Goal: Task Accomplishment & Management: Manage account settings

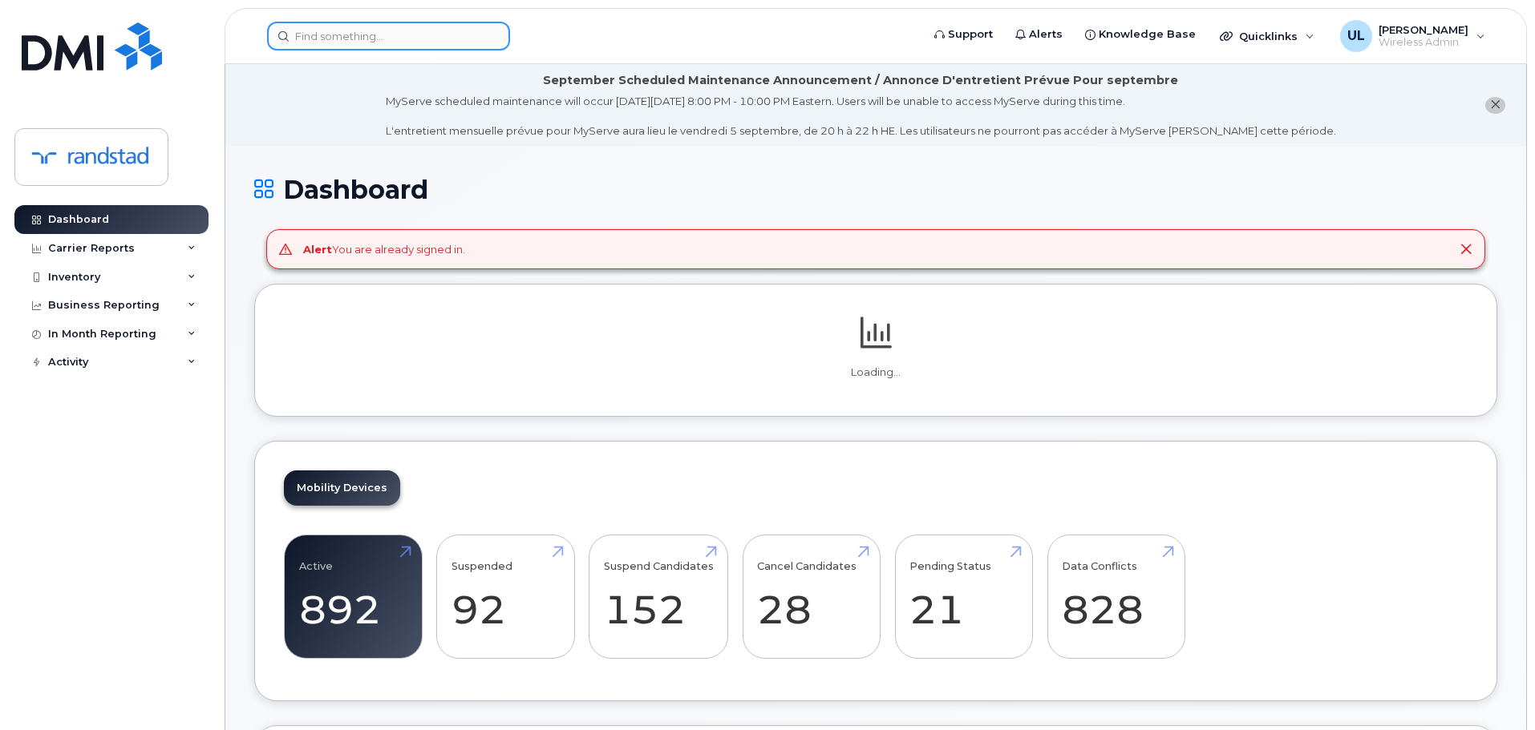
click at [421, 44] on input at bounding box center [388, 36] width 243 height 29
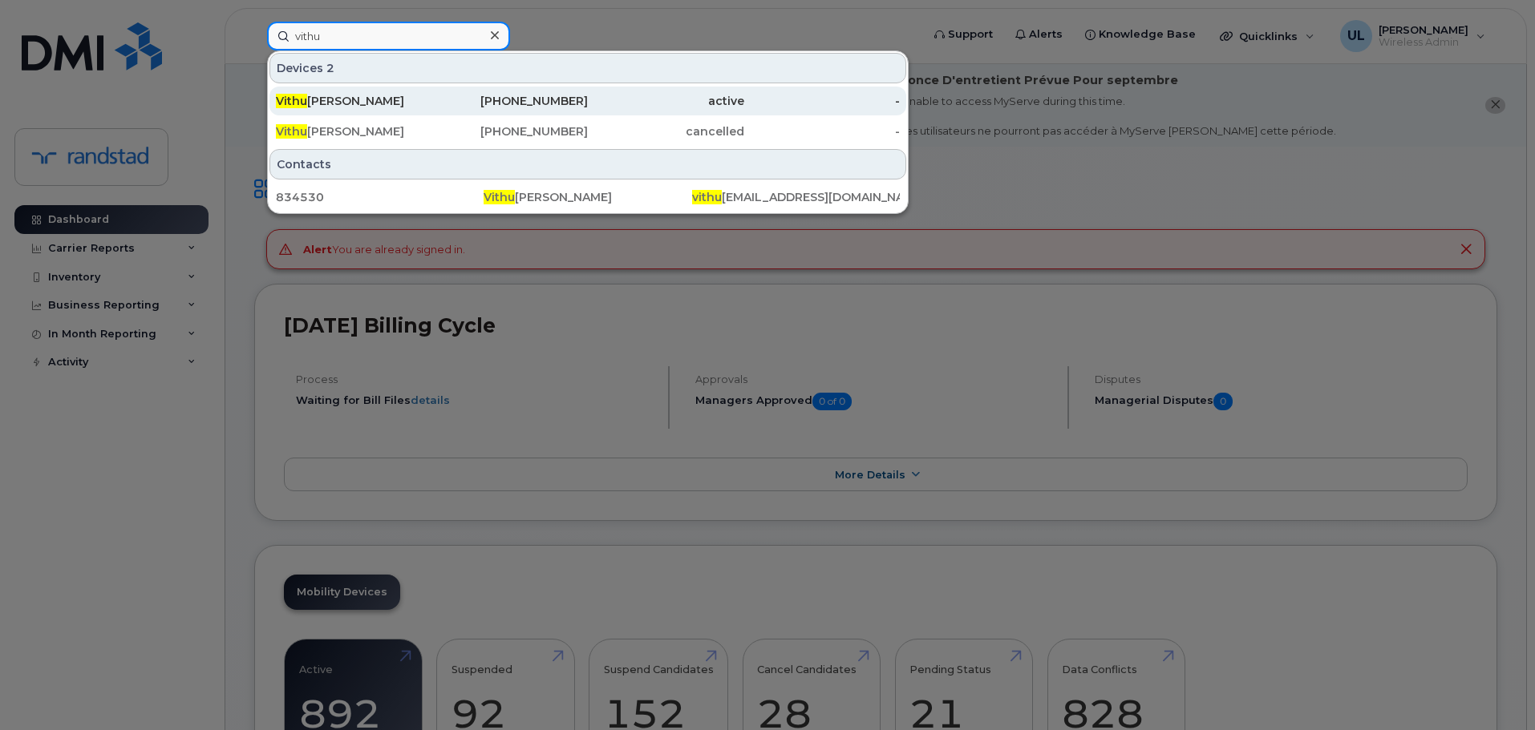
type input "vithu"
click at [390, 110] on div "Vithu sha Ravi" at bounding box center [354, 101] width 156 height 29
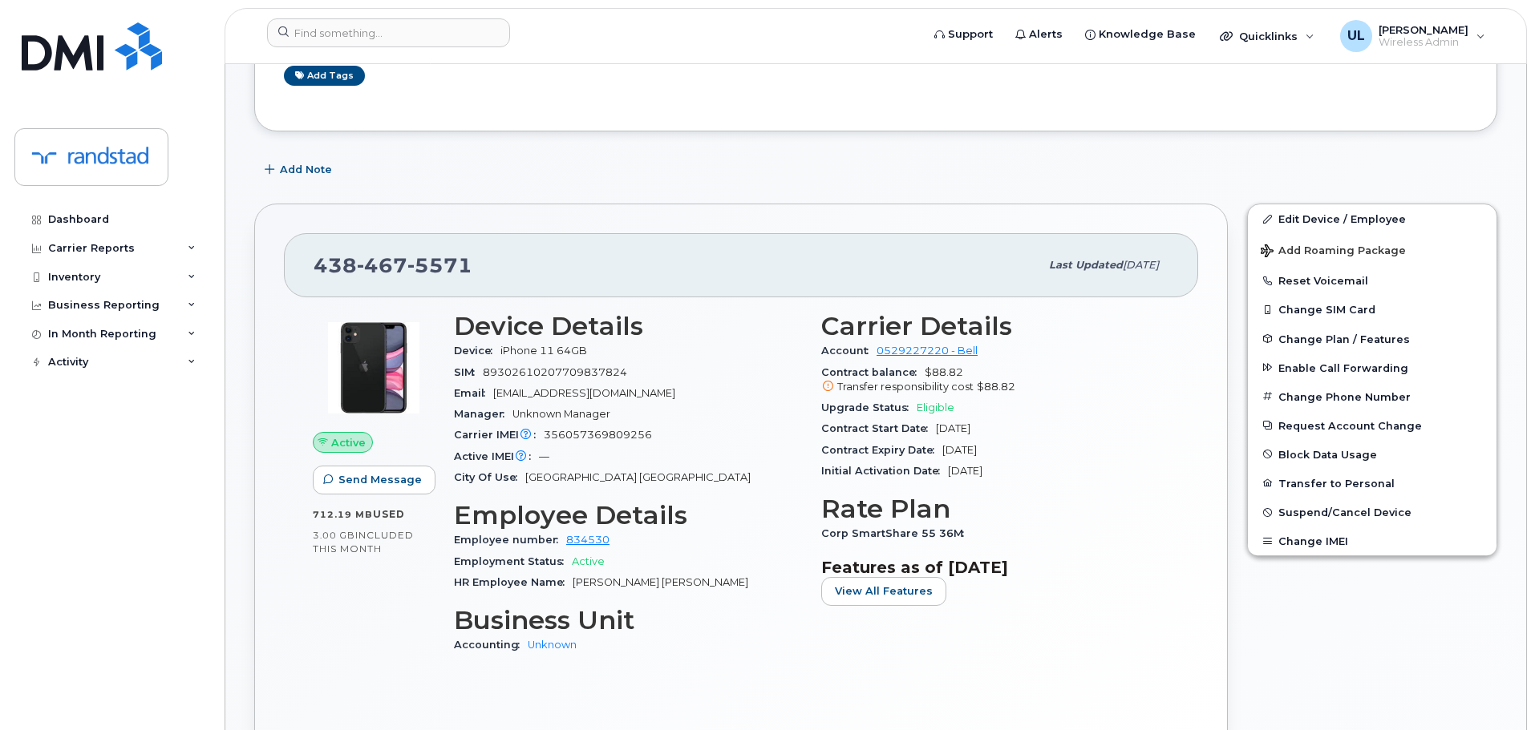
scroll to position [401, 0]
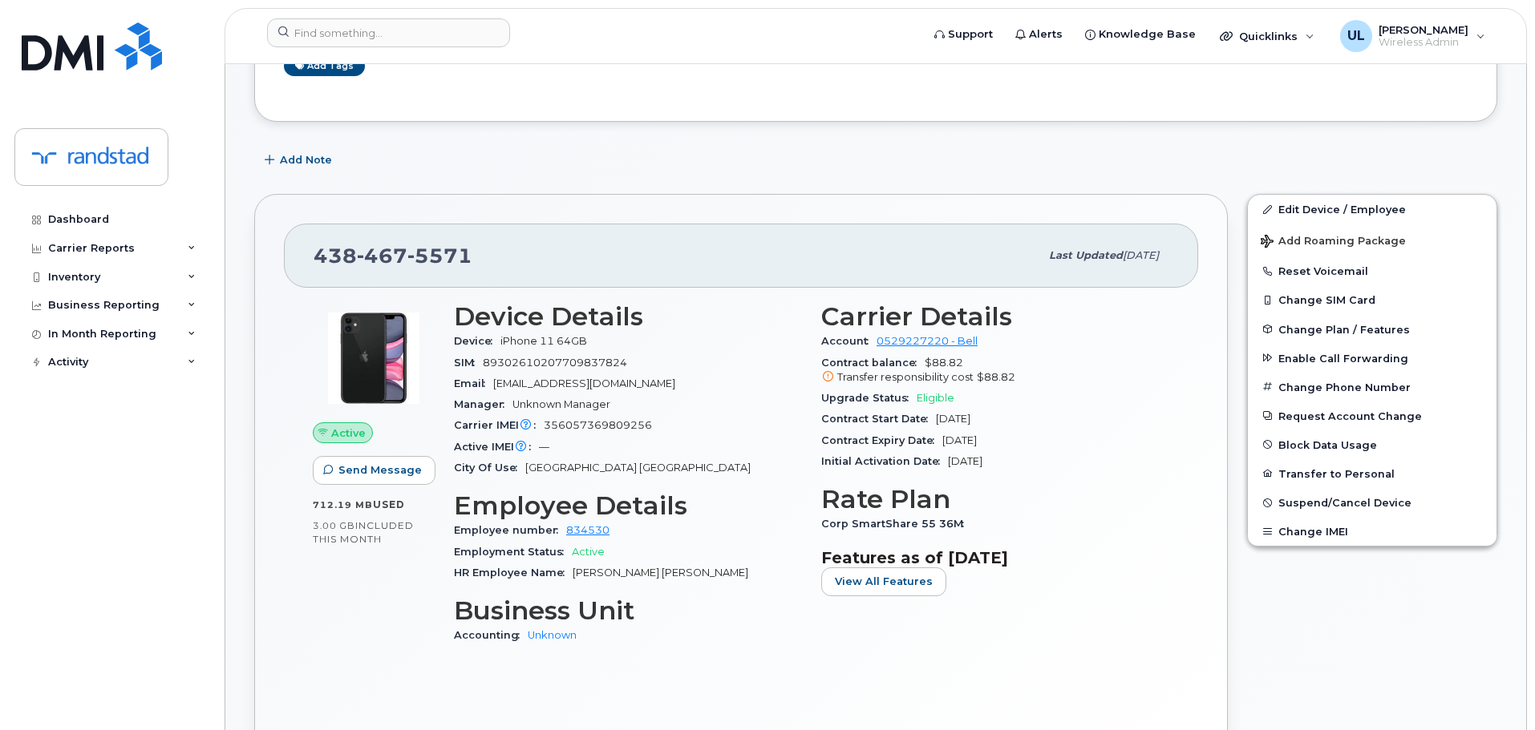
click at [330, 257] on span "[PHONE_NUMBER]" at bounding box center [392, 256] width 159 height 24
click at [330, 257] on span "438 467 5571" at bounding box center [392, 256] width 159 height 24
copy span "438 467 5571"
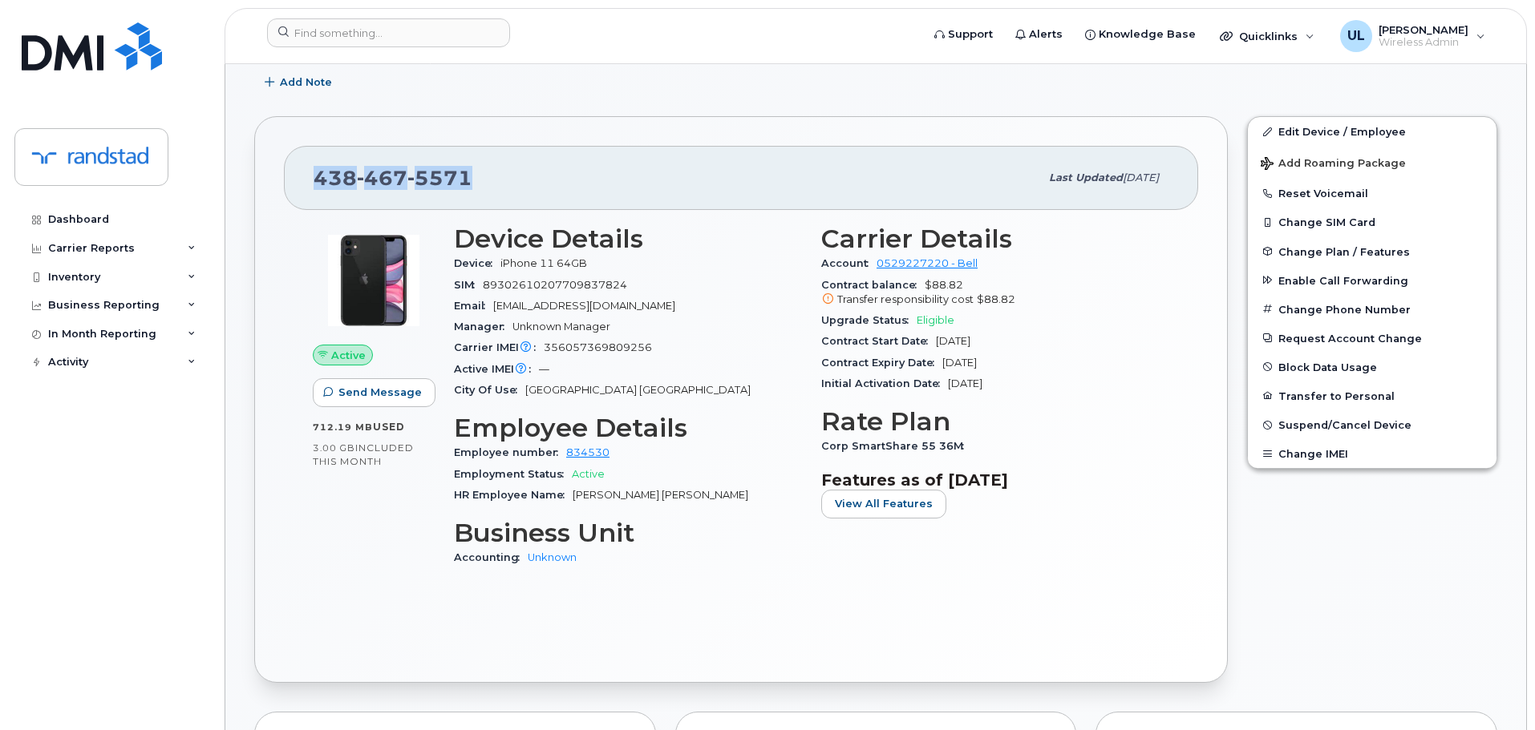
scroll to position [481, 0]
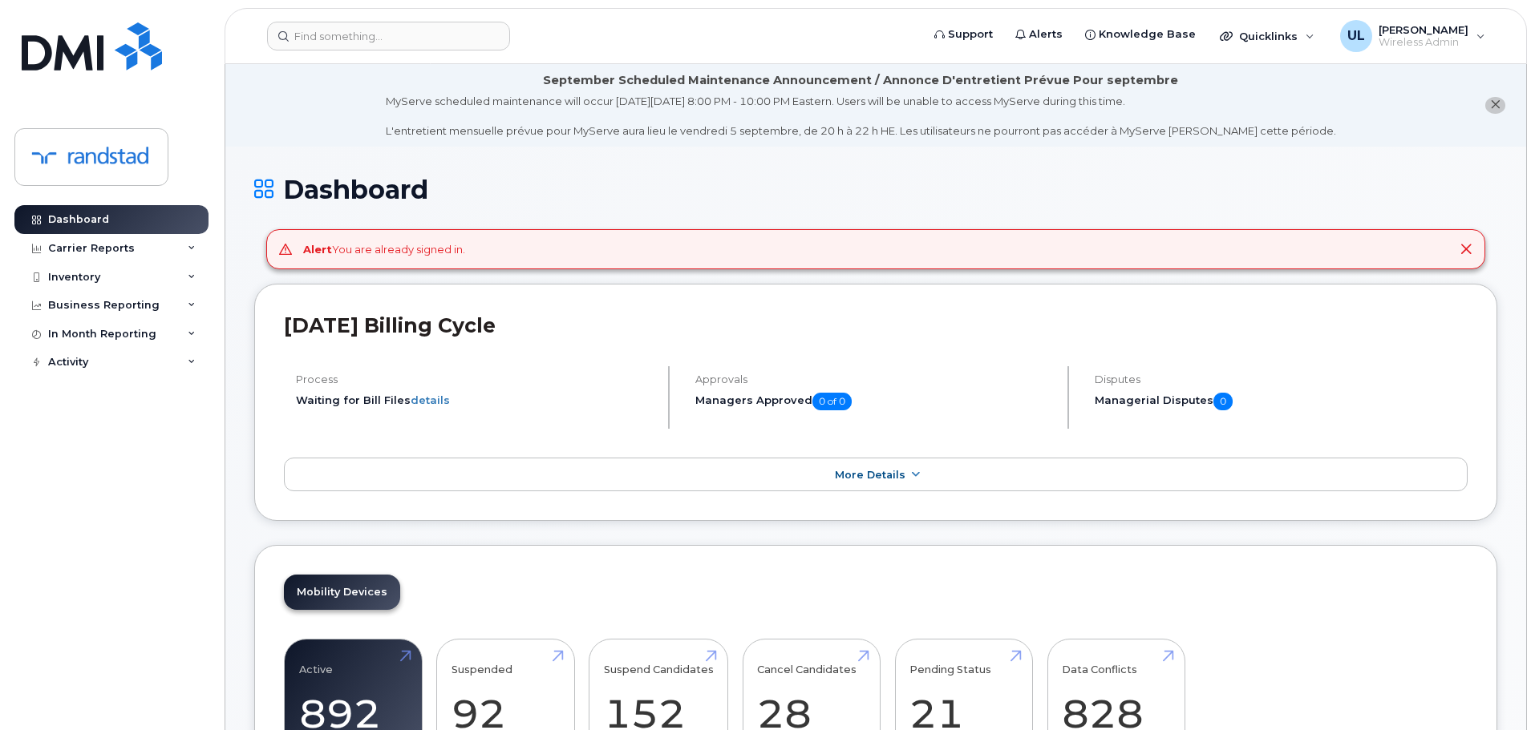
click at [395, 16] on header "Support Alerts Knowledge Base Quicklinks Suspend / Cancel Device Change SIM Car…" at bounding box center [876, 36] width 1302 height 56
click at [397, 22] on input at bounding box center [388, 36] width 243 height 29
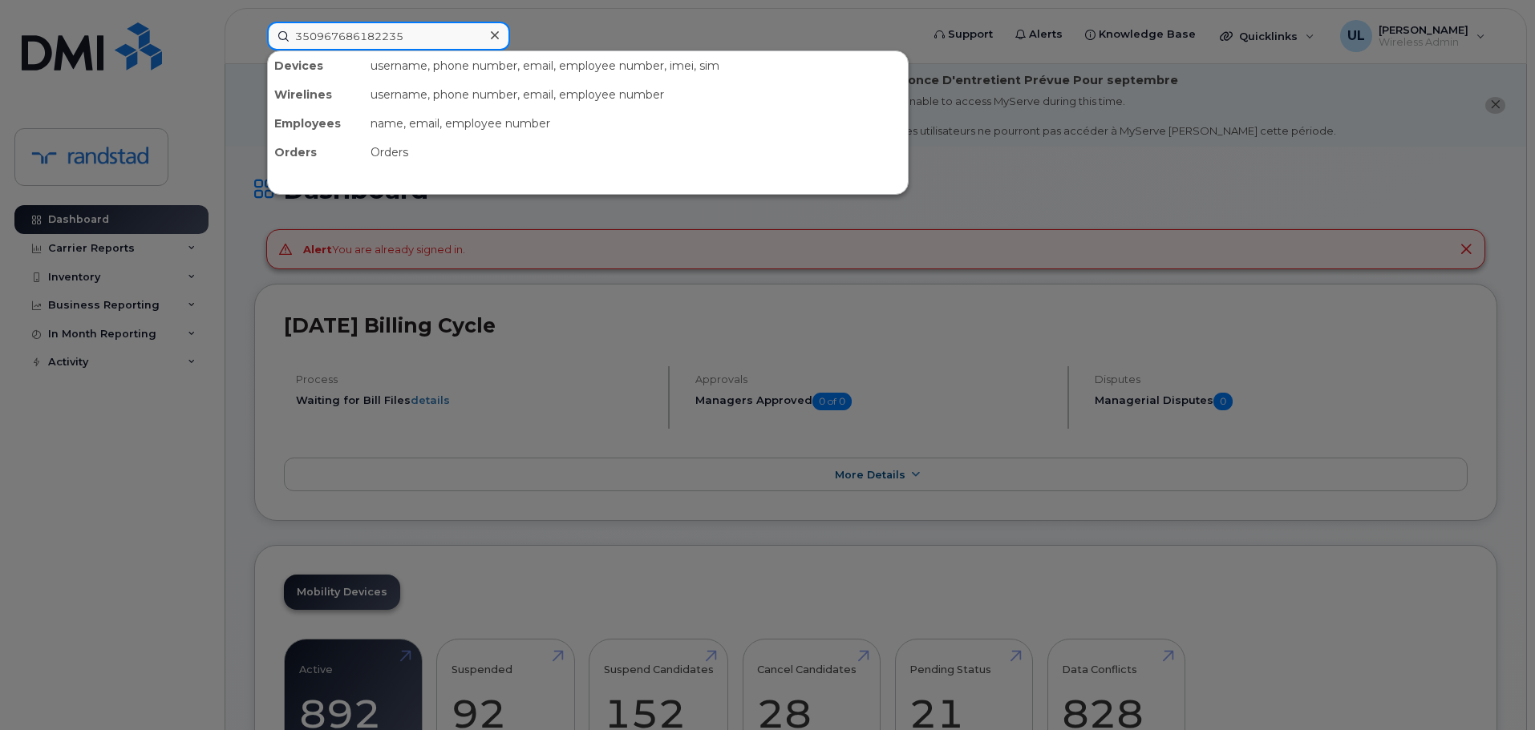
type input "350967686182235"
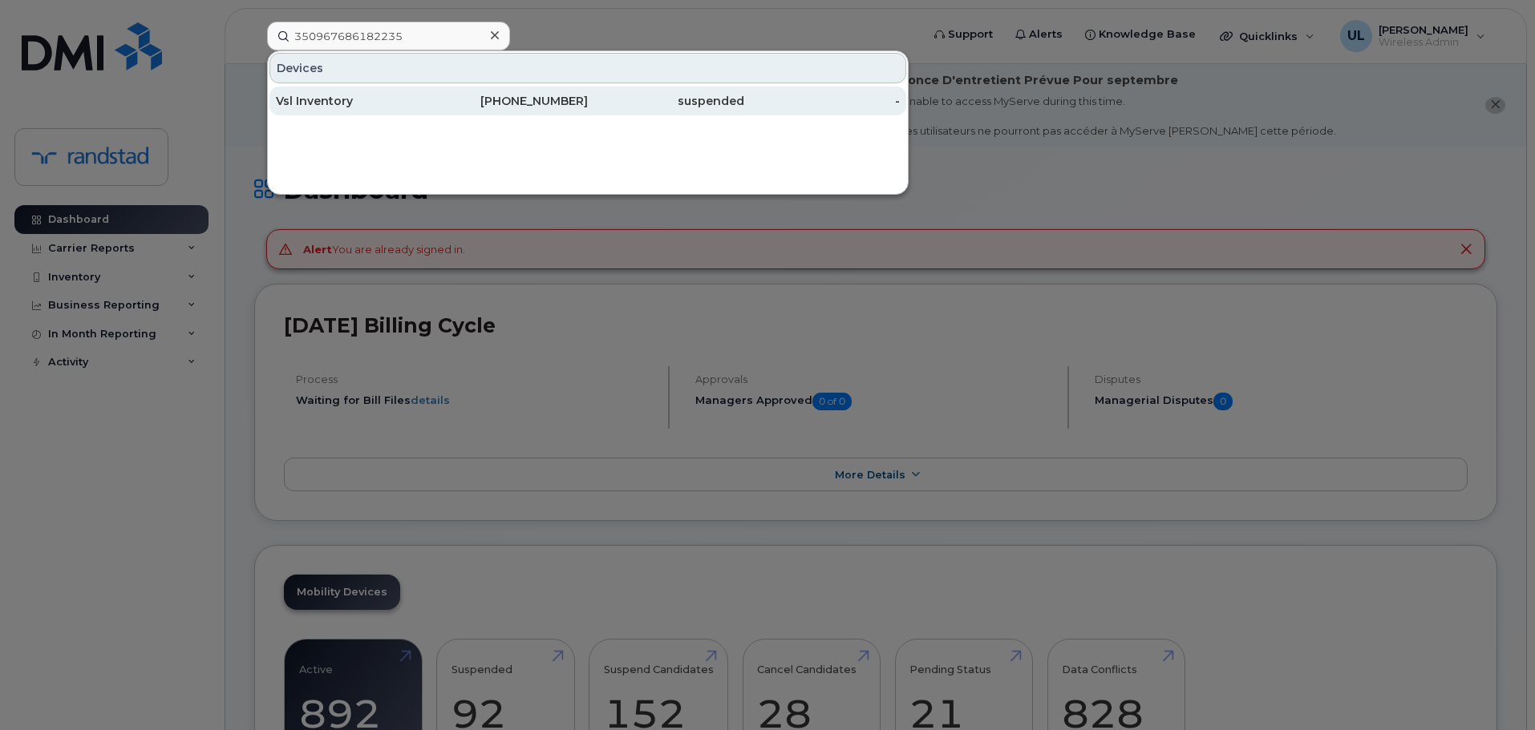
click at [471, 87] on link "Vsl Inventory 647-327-8097 suspended -" at bounding box center [587, 101] width 637 height 29
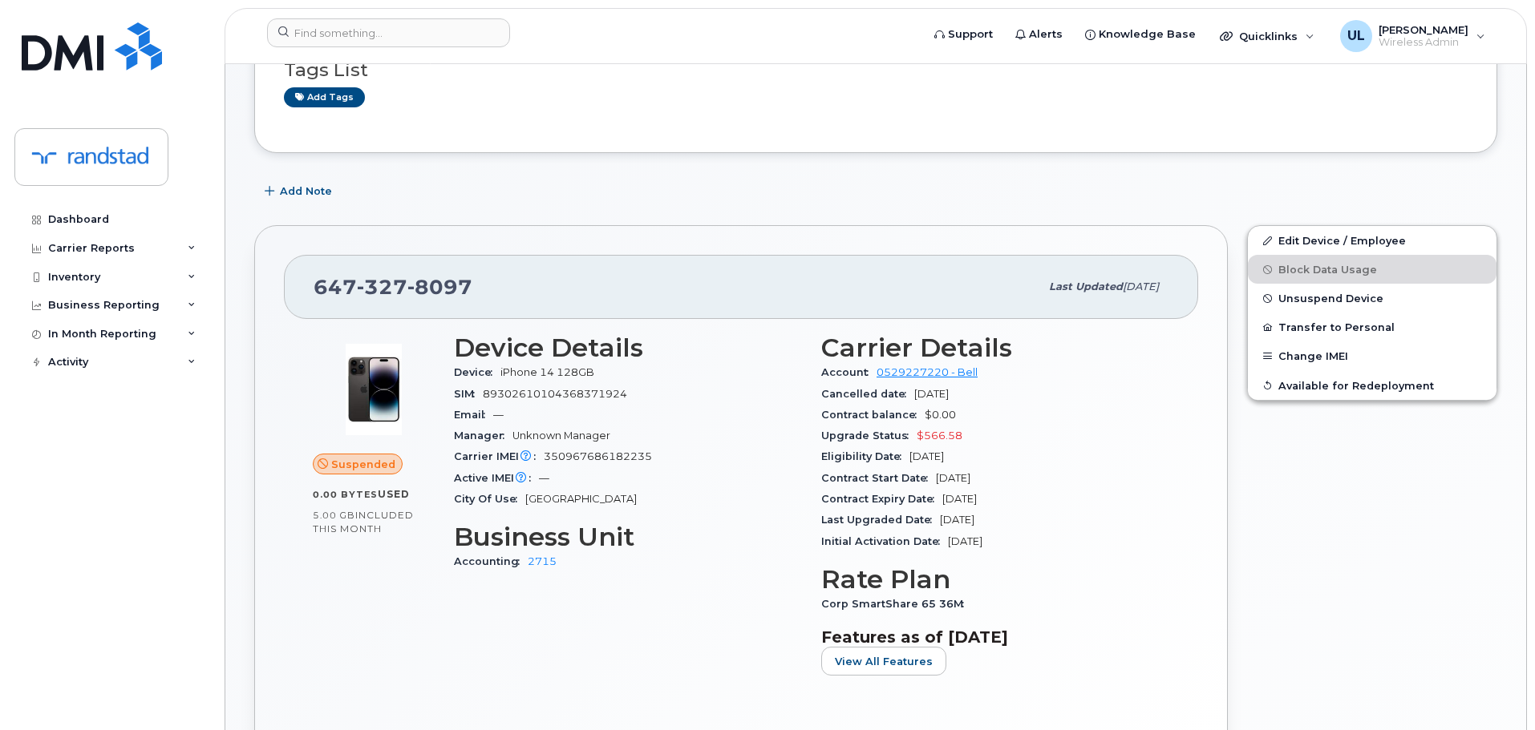
scroll to position [241, 0]
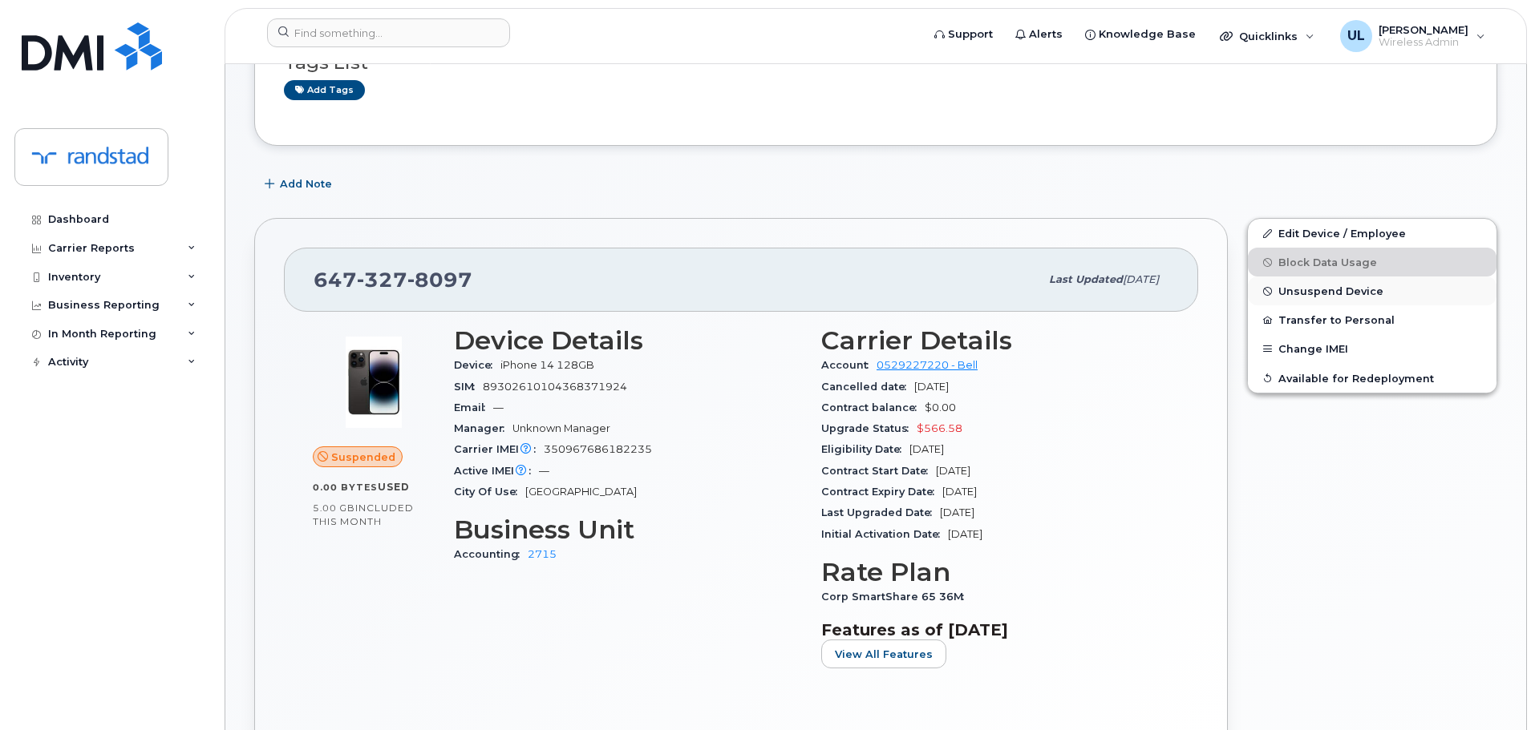
click at [1276, 299] on button "Unsuspend Device" at bounding box center [1372, 291] width 249 height 29
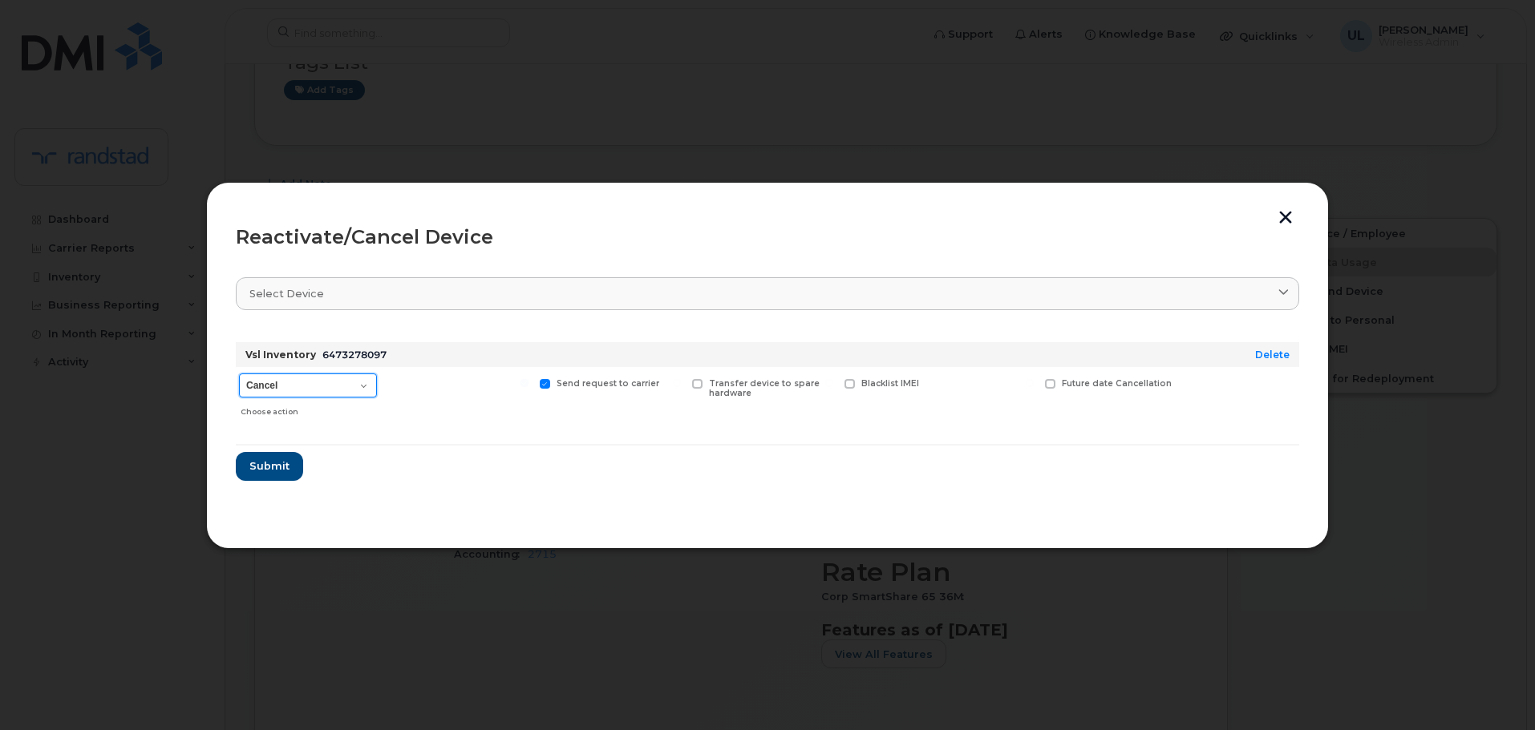
click at [277, 387] on select "Cancel Suspend - Extend Suspension Reactivate" at bounding box center [308, 386] width 138 height 24
select select "[object Object]"
click at [239, 374] on select "Cancel Suspend - Extend Suspension Reactivate" at bounding box center [308, 386] width 138 height 24
click at [282, 466] on span "Submit" at bounding box center [269, 466] width 40 height 15
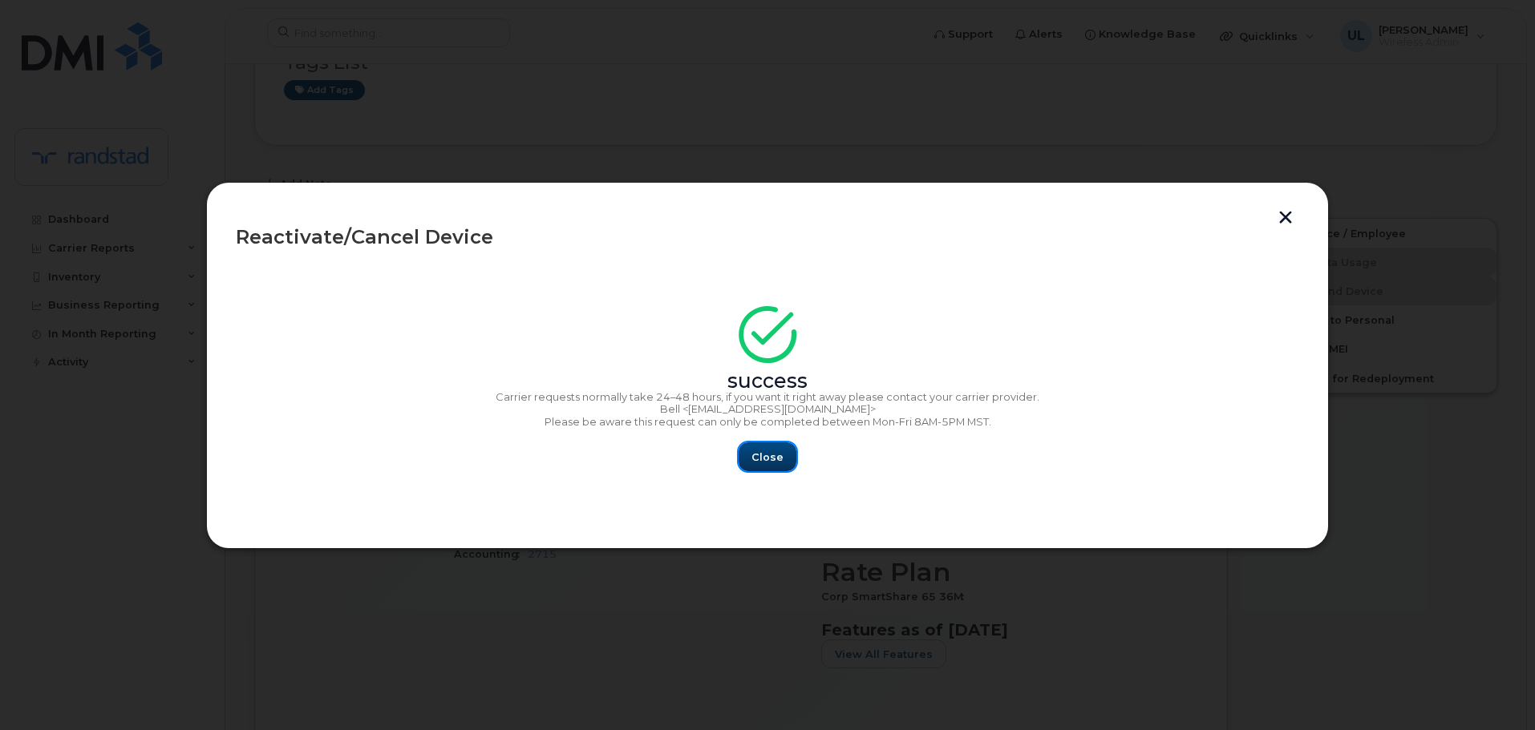
click at [772, 454] on span "Close" at bounding box center [767, 457] width 32 height 15
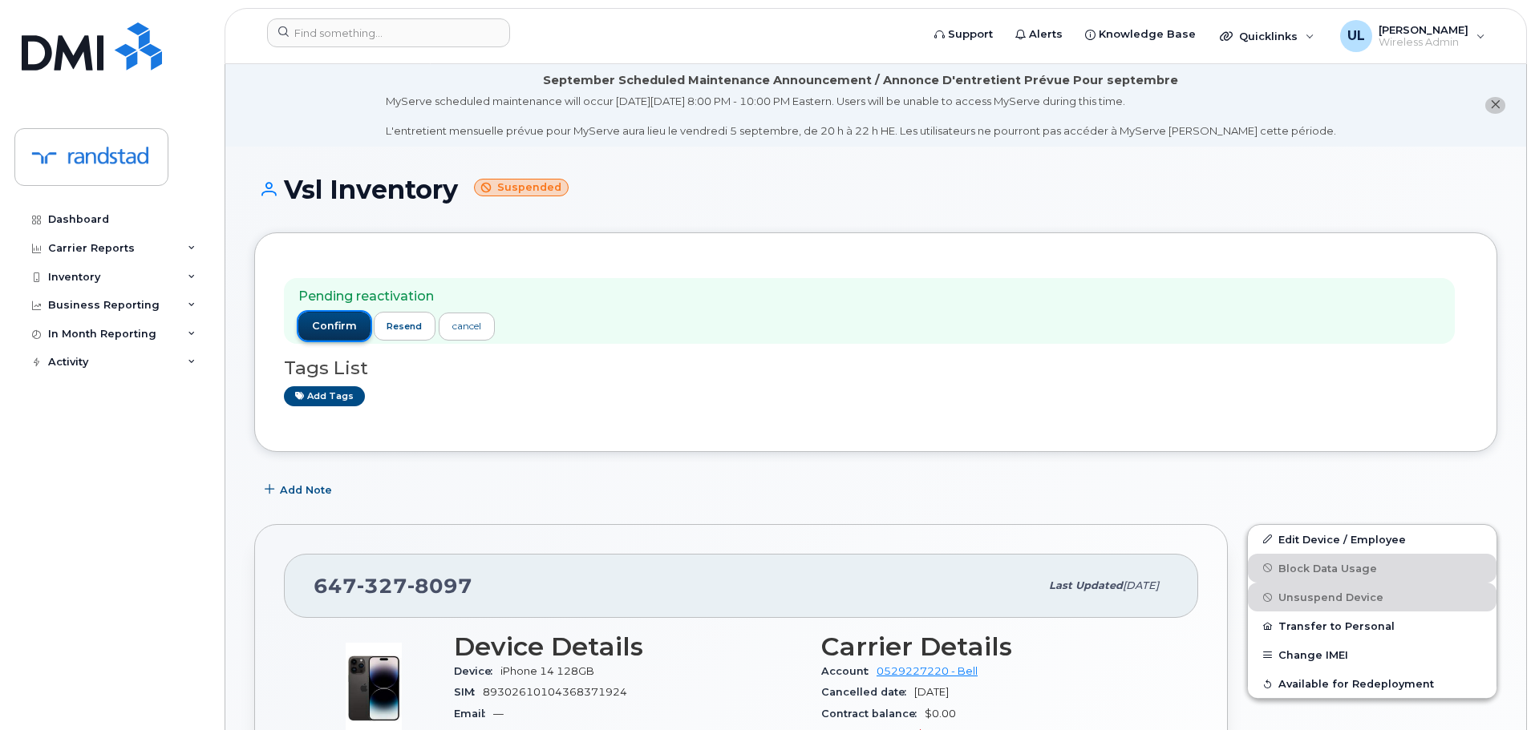
click at [338, 318] on button "confirm" at bounding box center [334, 326] width 72 height 29
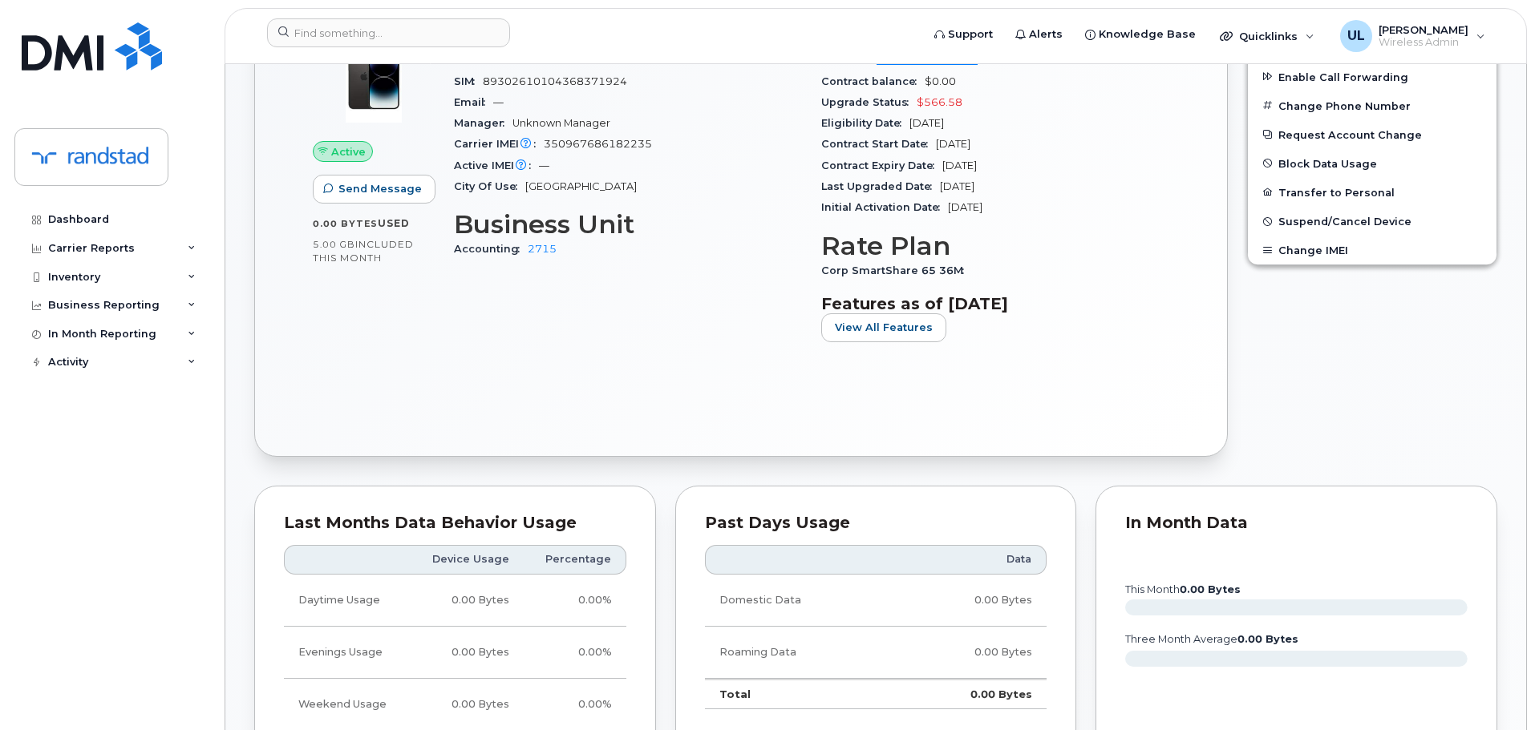
scroll to position [321, 0]
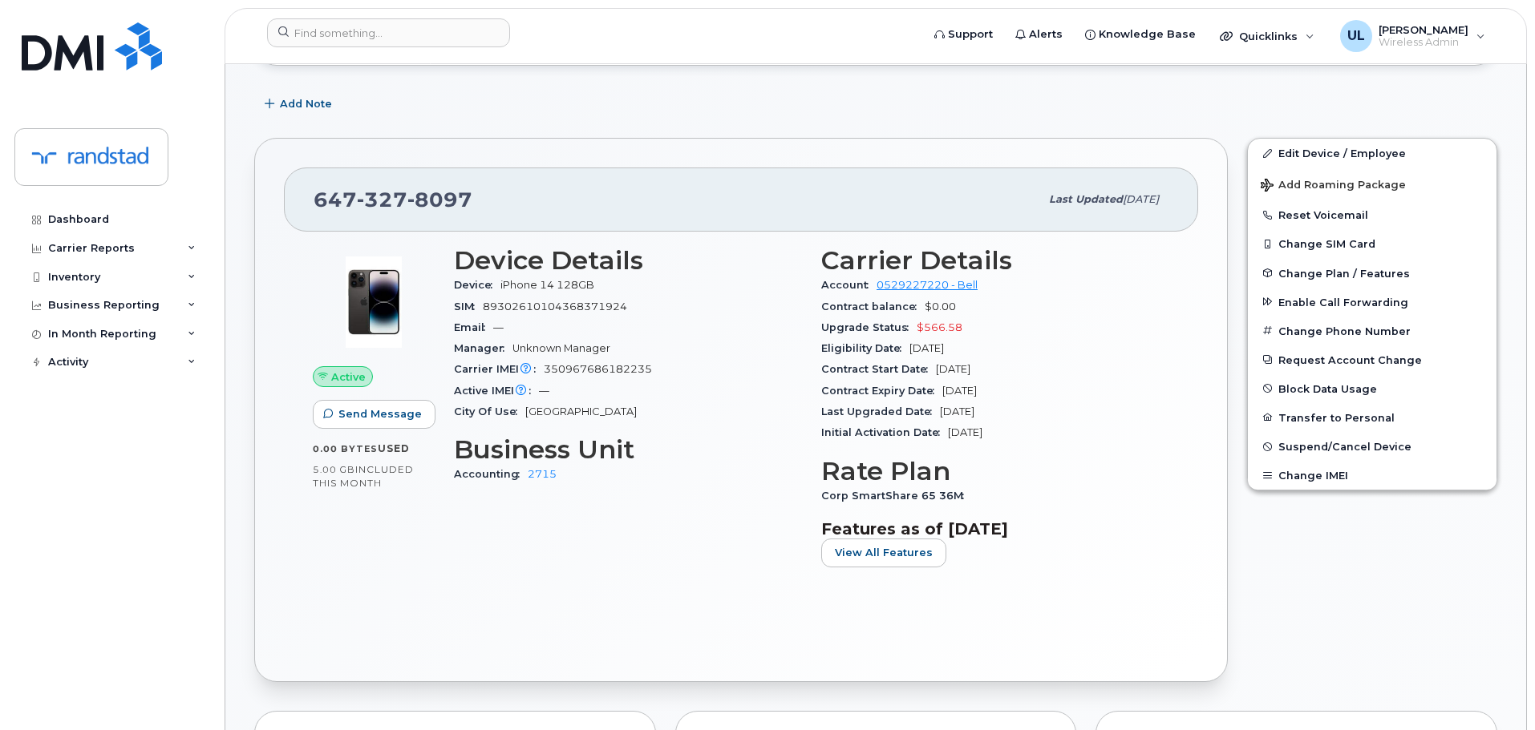
click at [474, 208] on div "647 327 8097" at bounding box center [676, 200] width 726 height 34
click at [572, 371] on span "350967686182235" at bounding box center [598, 369] width 108 height 12
copy span "350967686182235"
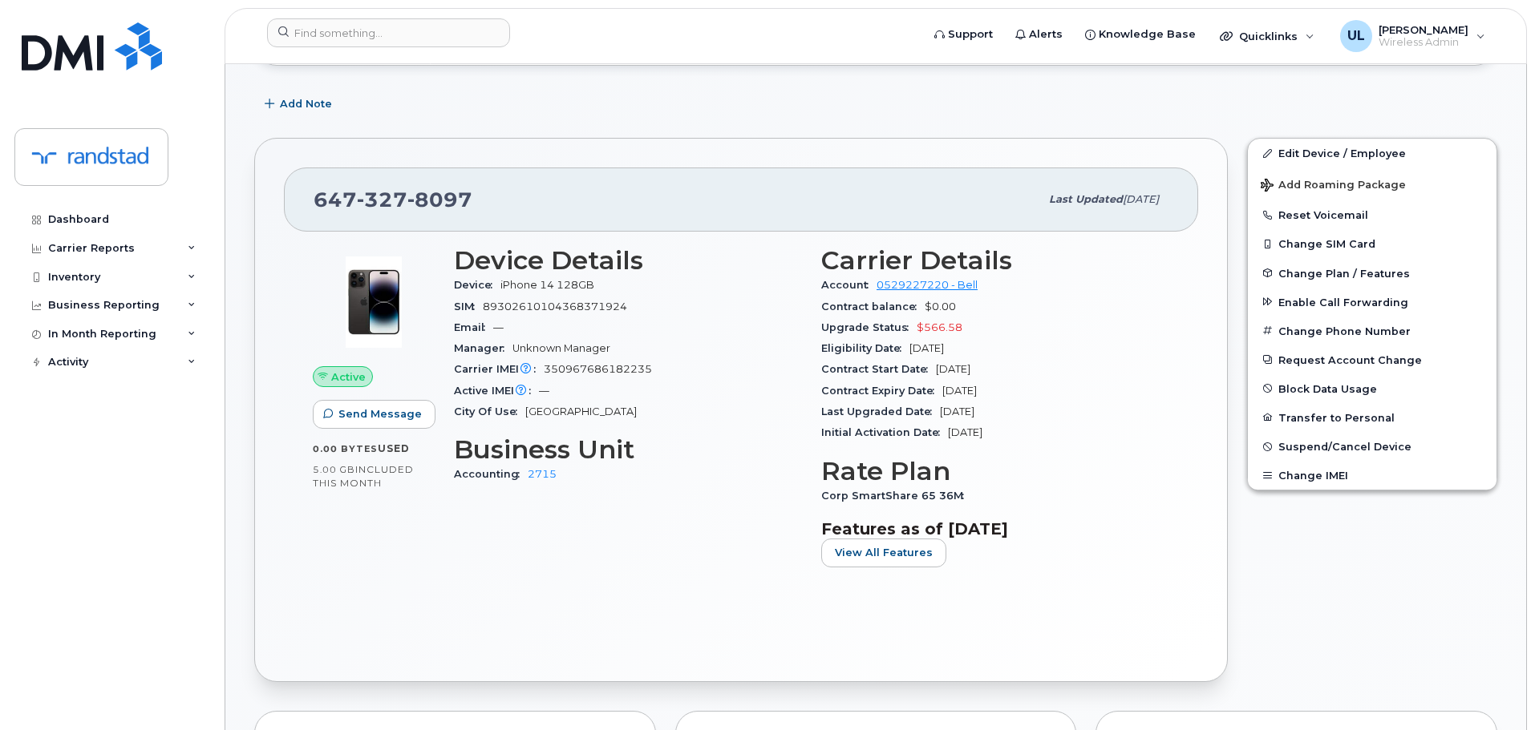
click at [332, 204] on span "647 327 8097" at bounding box center [392, 200] width 159 height 24
copy span "647 327 8097"
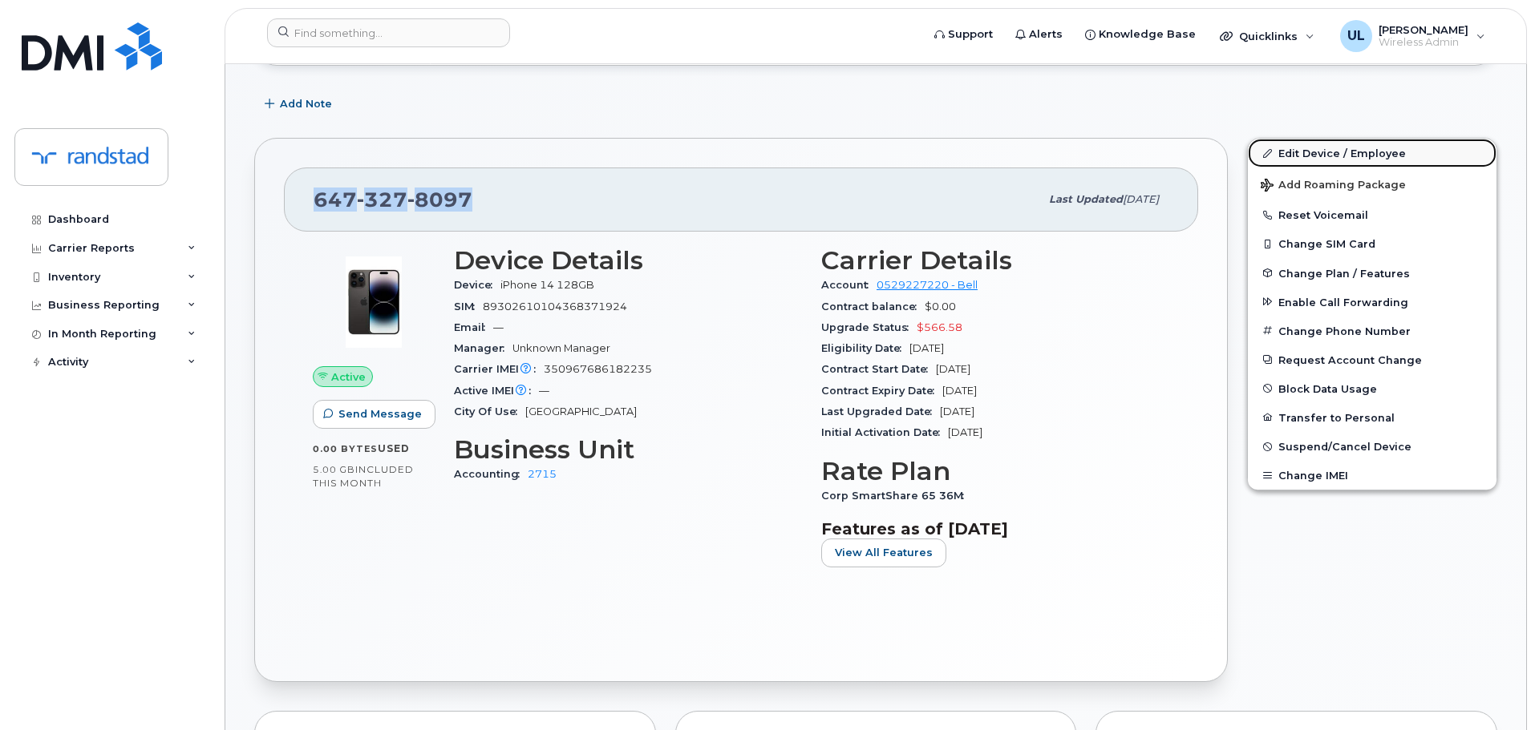
click at [1283, 148] on link "Edit Device / Employee" at bounding box center [1372, 153] width 249 height 29
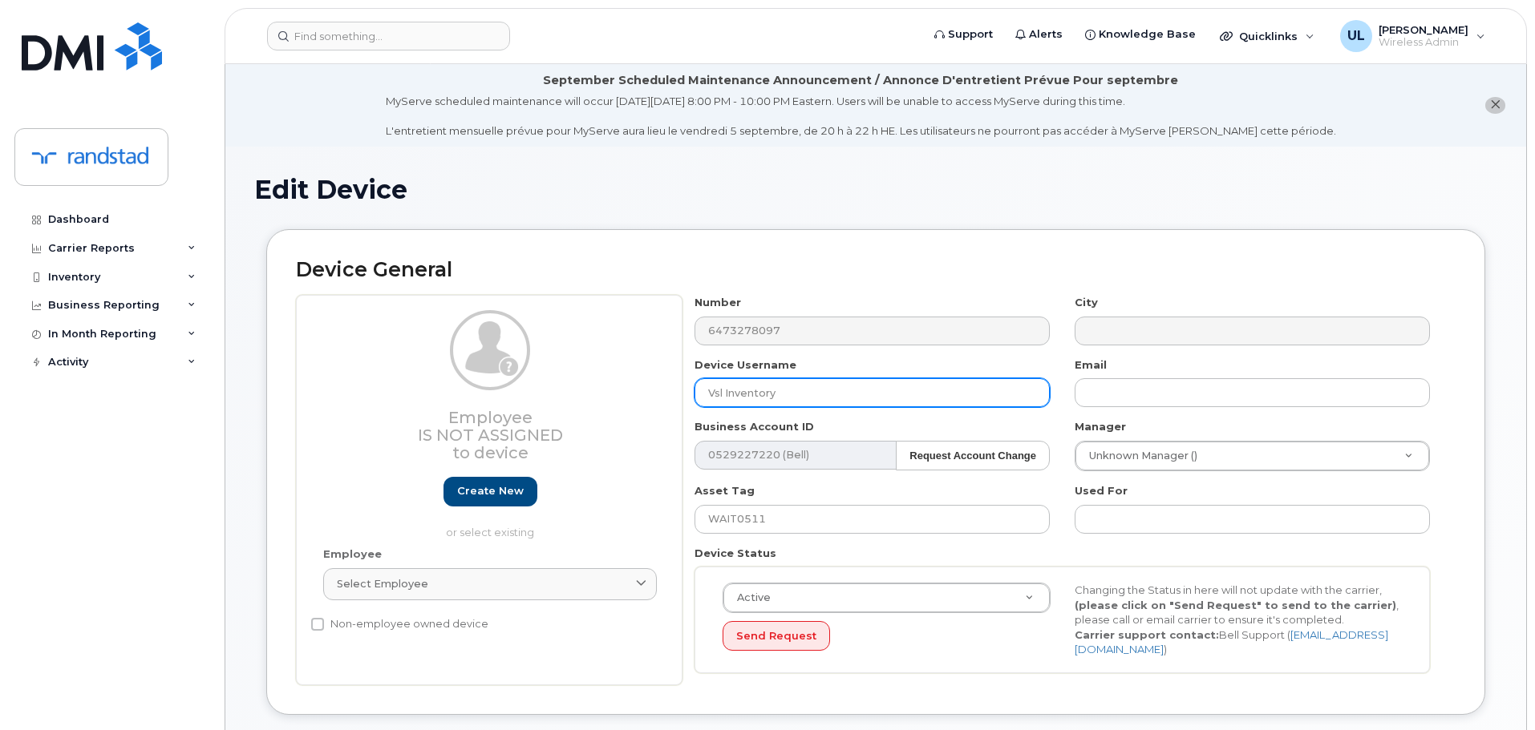
click at [863, 387] on input "Vsl Inventory" at bounding box center [871, 392] width 355 height 29
paste input "[PERSON_NAME]"
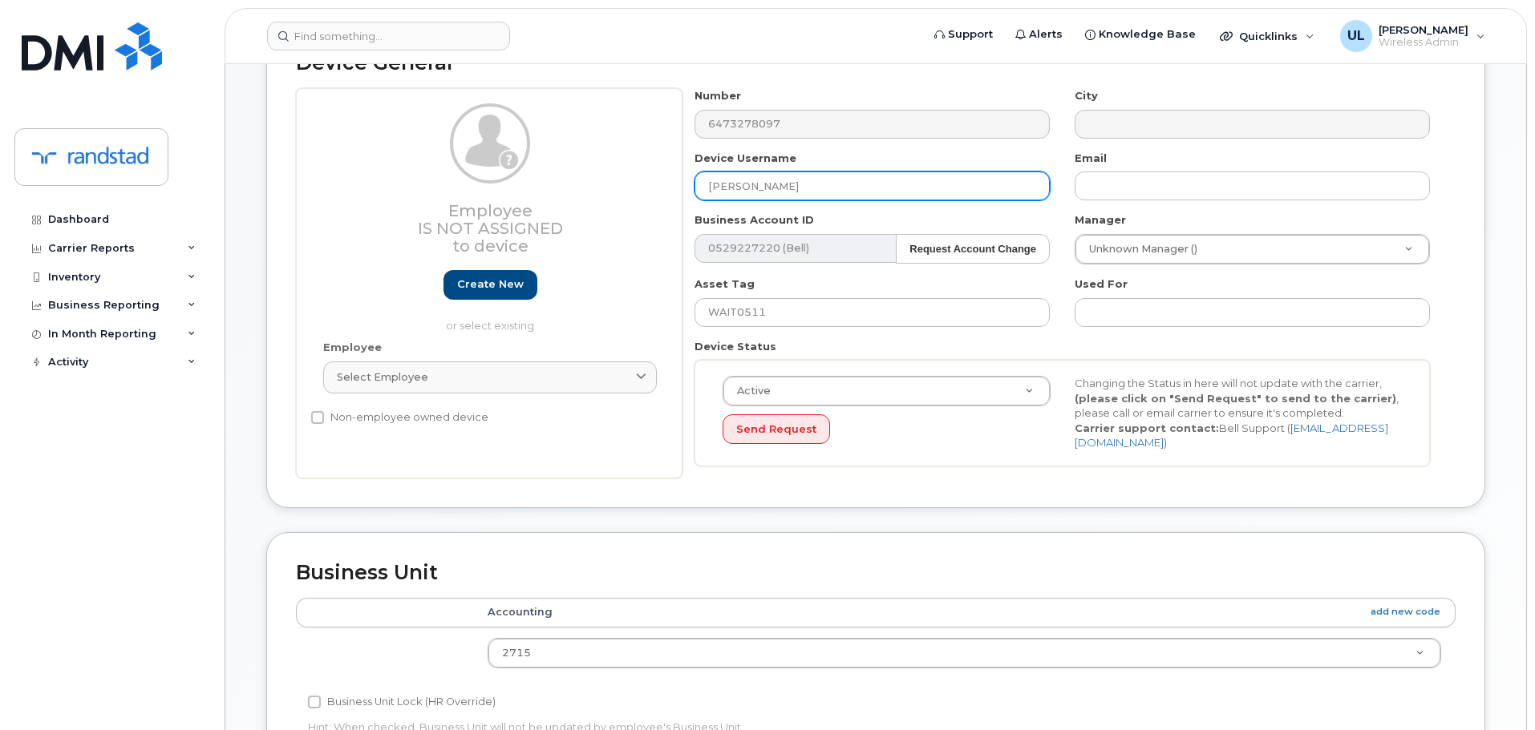
scroll to position [722, 0]
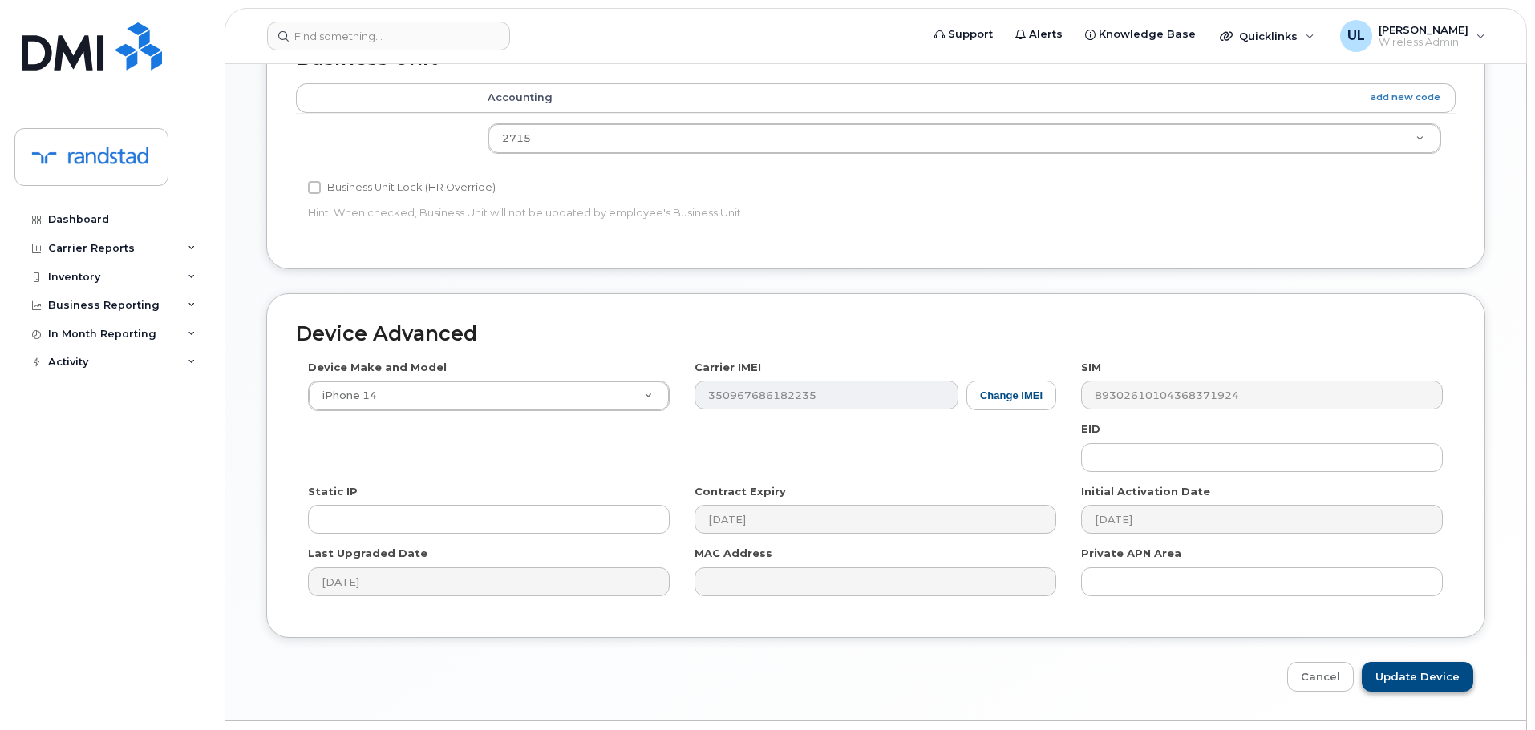
type input "[PERSON_NAME]"
click at [1409, 687] on input "Update Device" at bounding box center [1416, 677] width 111 height 30
type input "Saving..."
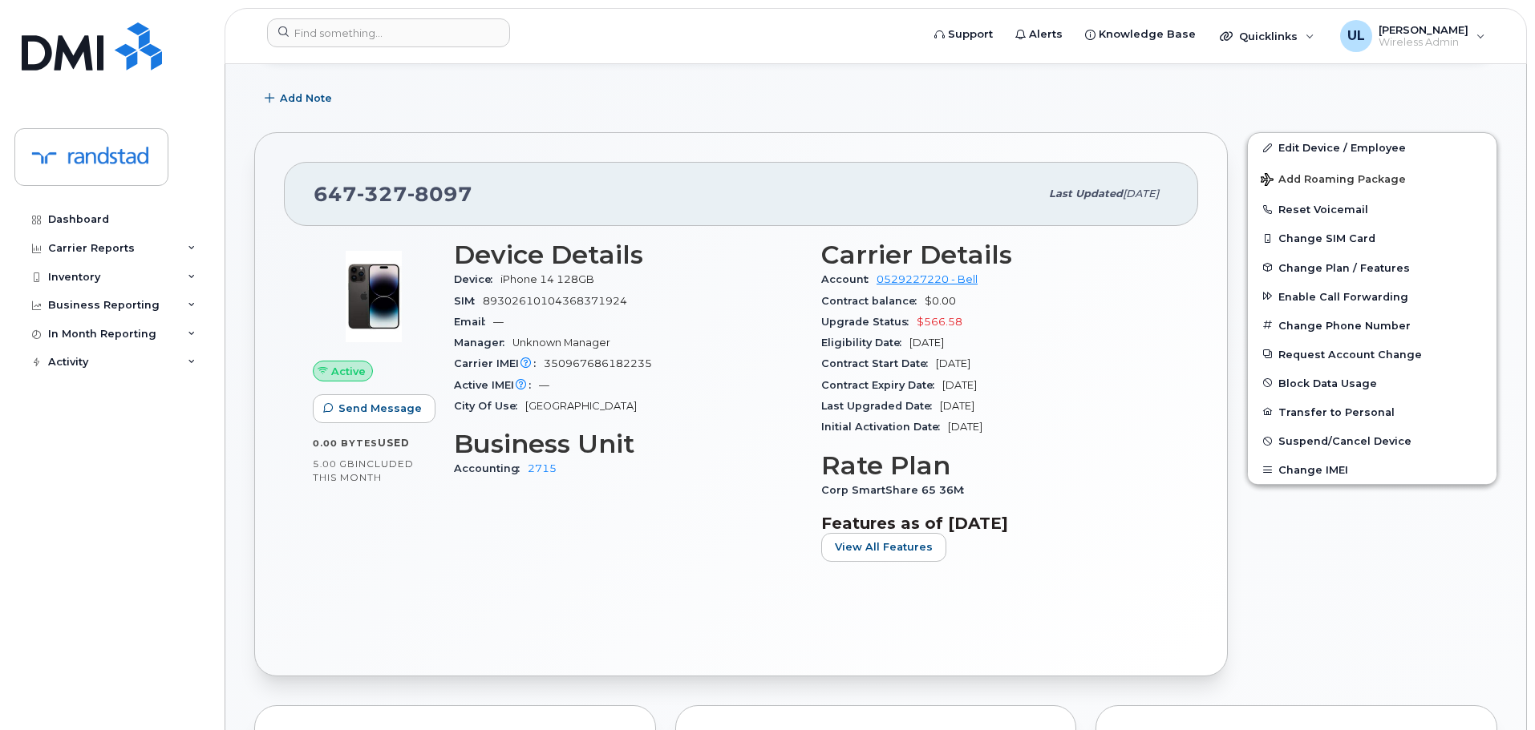
scroll to position [160, 0]
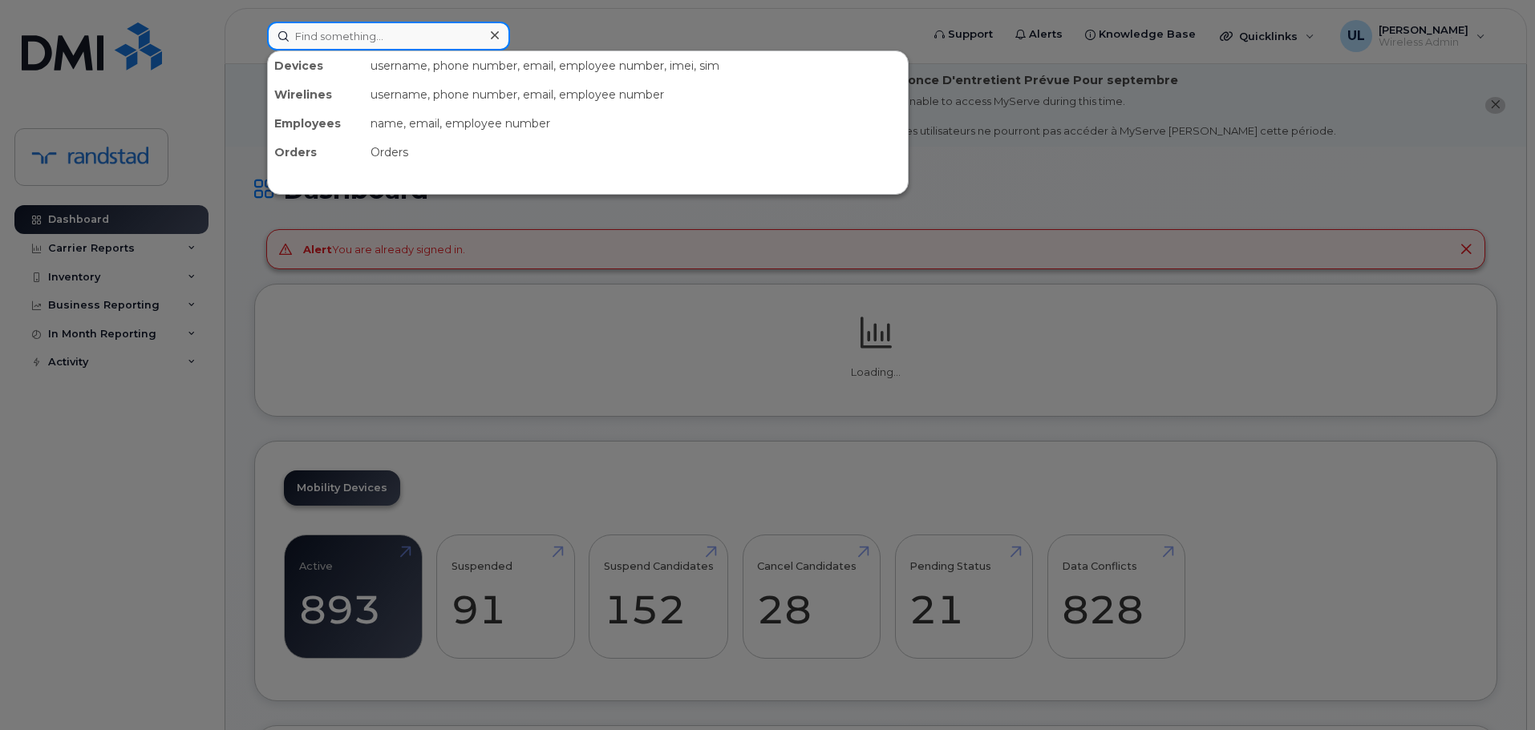
paste input "350967686182235"
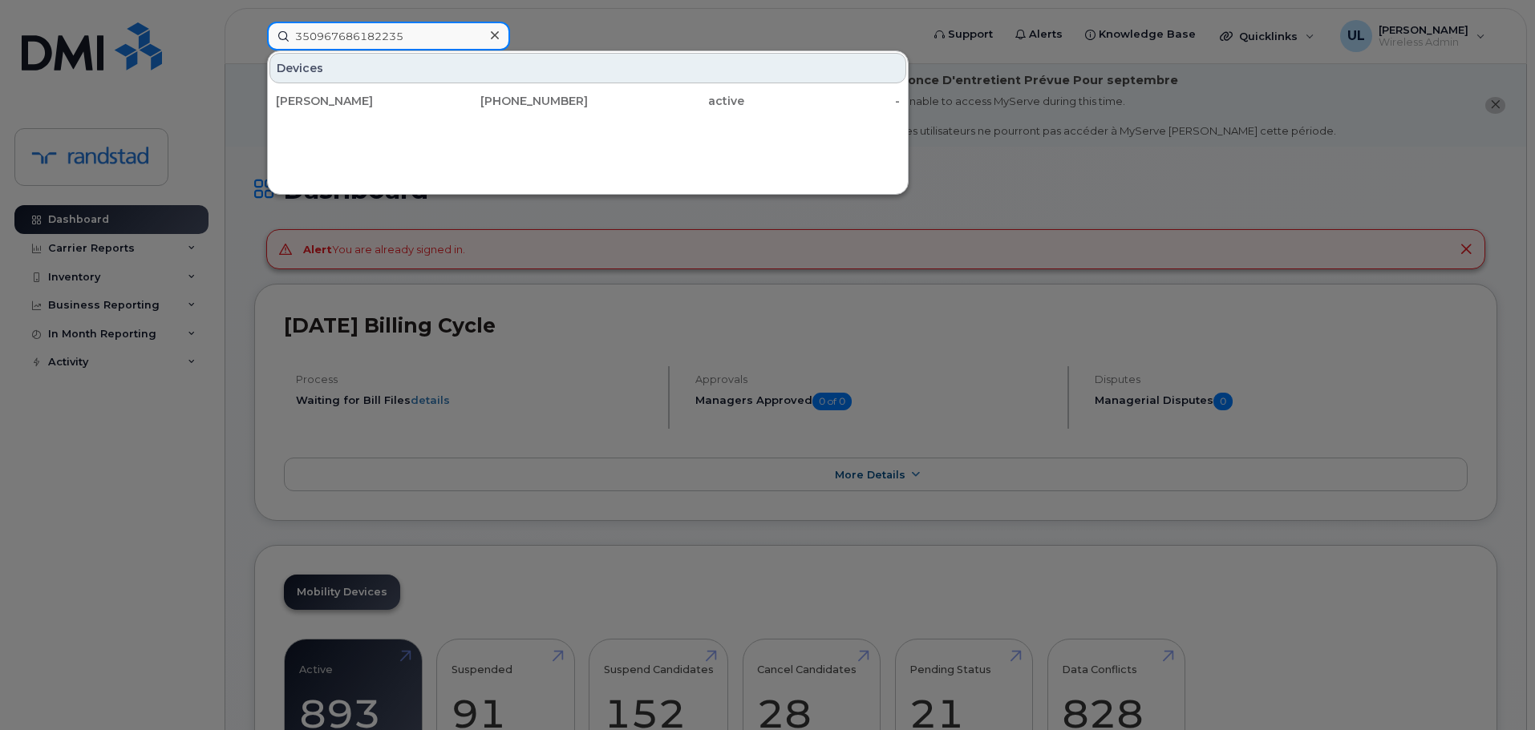
type input "350967686182235"
click at [418, 80] on div "Devices" at bounding box center [587, 68] width 637 height 30
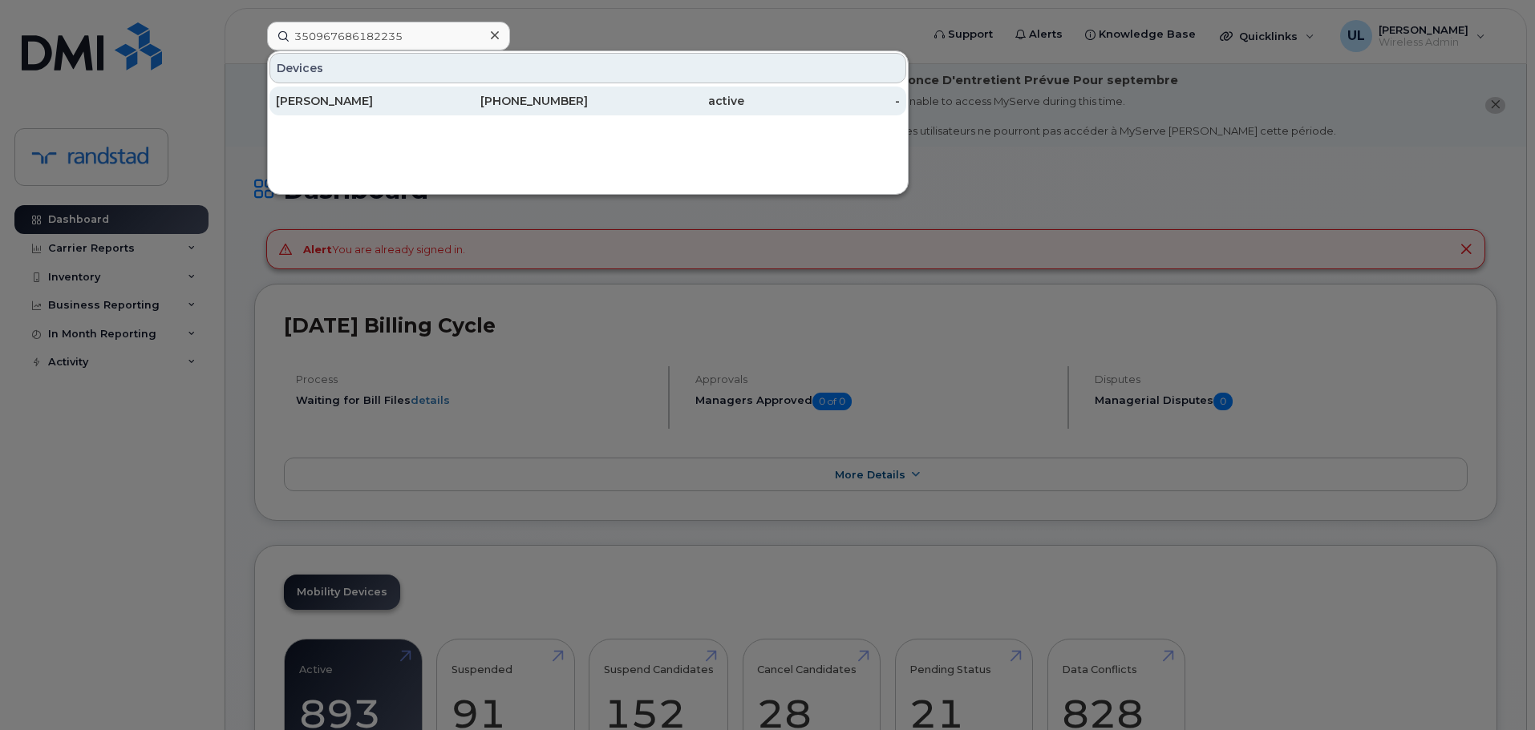
click at [423, 100] on div "[PERSON_NAME]" at bounding box center [354, 101] width 156 height 16
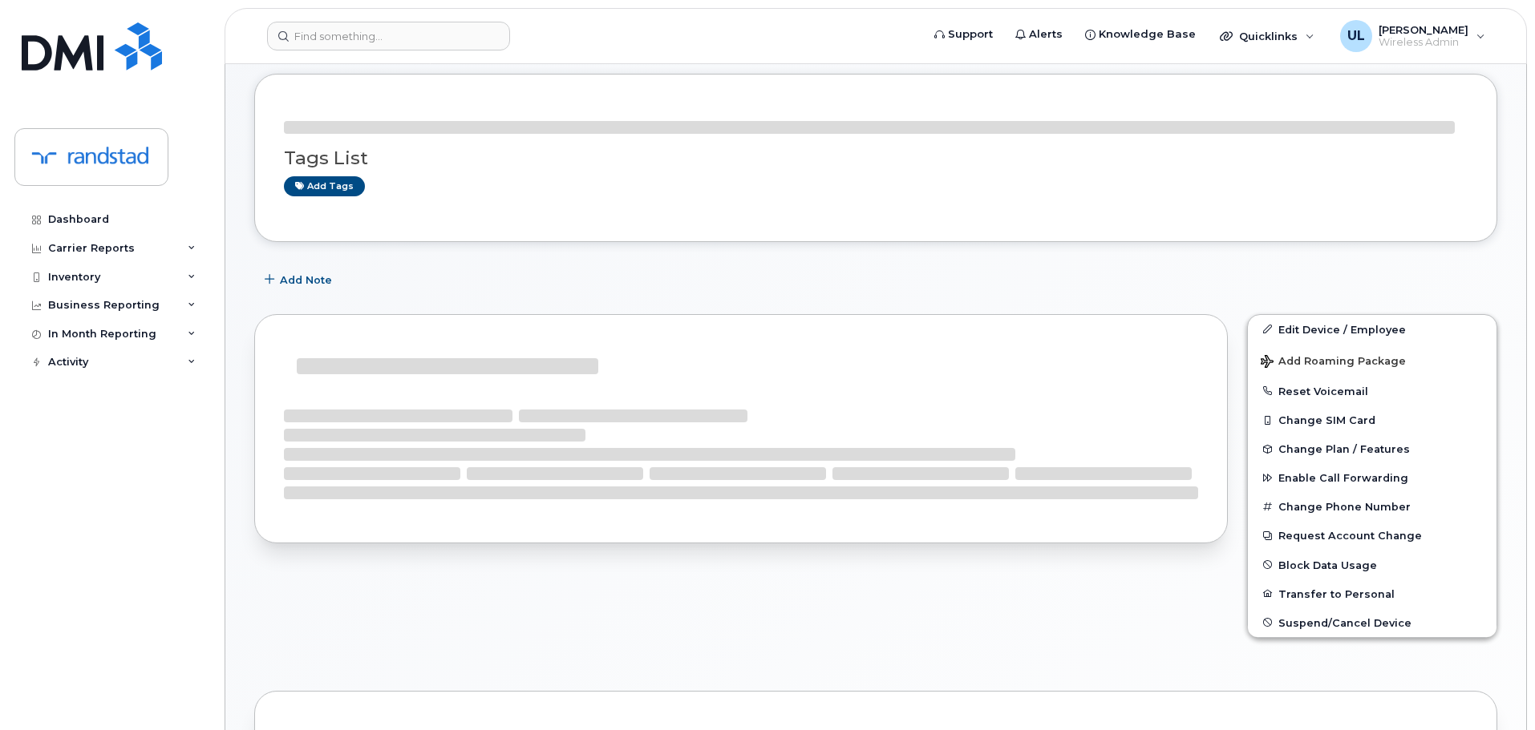
scroll to position [160, 0]
